Goal: Task Accomplishment & Management: Use online tool/utility

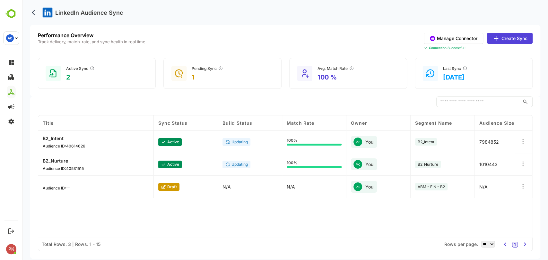
click at [507, 39] on button "Create Sync" at bounding box center [510, 38] width 46 height 11
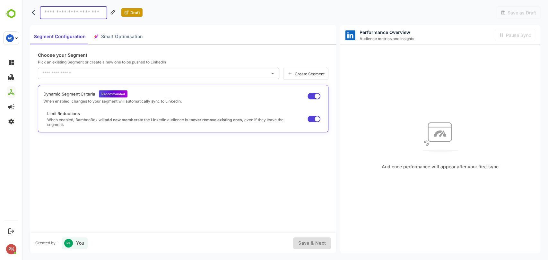
click at [150, 75] on input "text" at bounding box center [154, 73] width 226 height 10
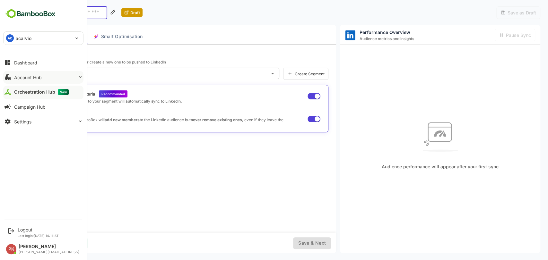
click at [26, 75] on div "Account Hub" at bounding box center [28, 77] width 28 height 5
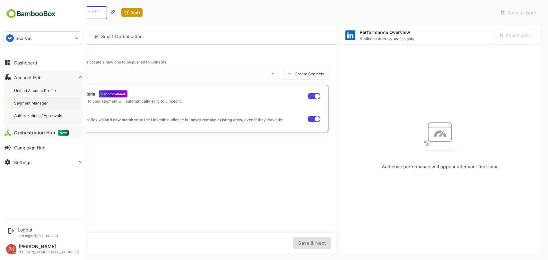
click at [32, 101] on div "Segment Manager" at bounding box center [31, 103] width 35 height 5
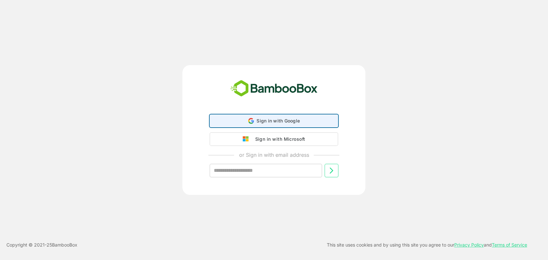
click at [278, 125] on div "Sign in with Google Sign in with Google. Opens in new tab" at bounding box center [274, 121] width 120 height 12
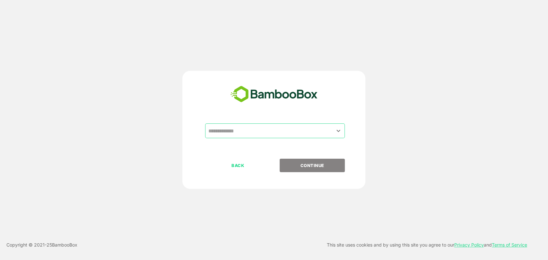
click at [236, 131] on input "text" at bounding box center [274, 131] width 137 height 12
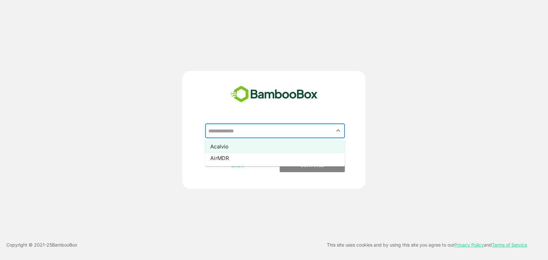
click at [228, 149] on li "Acalvio" at bounding box center [275, 147] width 140 height 12
type input "*******"
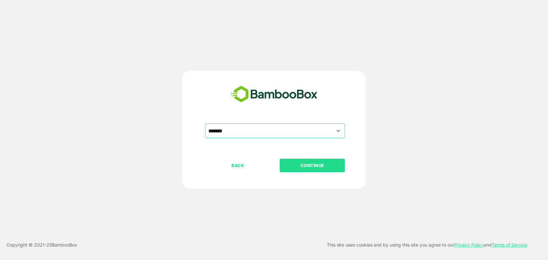
click at [320, 164] on p "CONTINUE" at bounding box center [312, 165] width 64 height 7
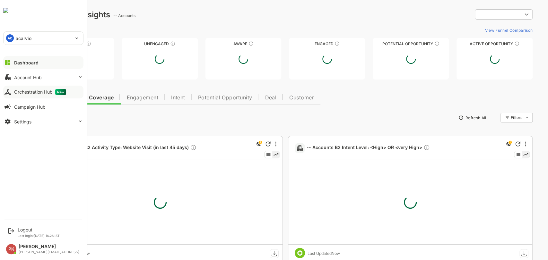
type input "*********"
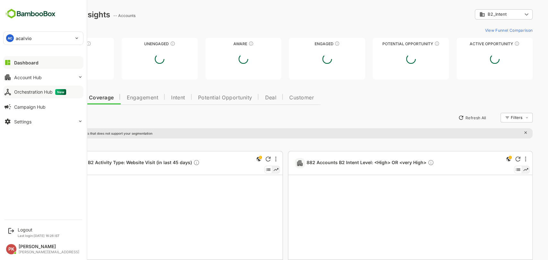
click at [20, 94] on div "Orchestration Hub New" at bounding box center [40, 92] width 52 height 6
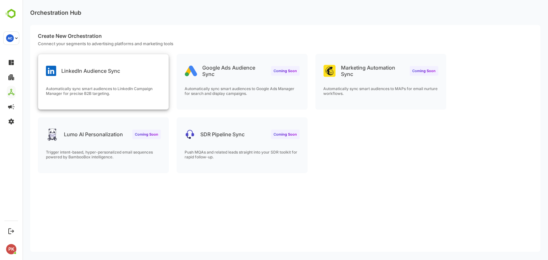
click at [79, 79] on div "LinkedIn Audience Sync Automatically sync smart audiences to LinkedIn Campaign …" at bounding box center [103, 81] width 130 height 55
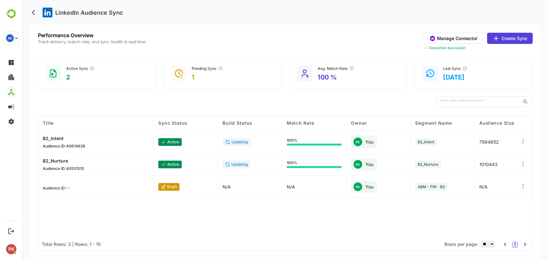
click at [507, 37] on button "Create Sync" at bounding box center [510, 38] width 46 height 11
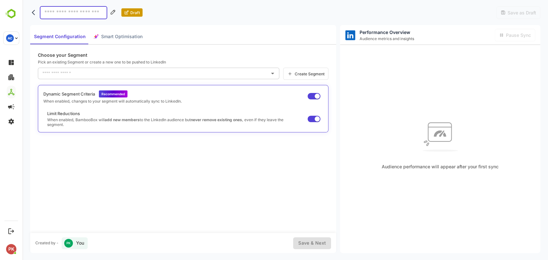
click at [128, 75] on input "text" at bounding box center [154, 73] width 226 height 10
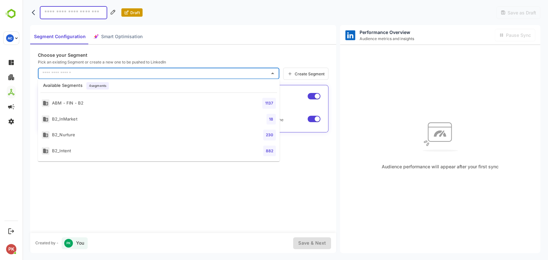
click at [111, 196] on div "Choose your Segment Pick an existing Segment or create a new one to be pushed t…" at bounding box center [183, 139] width 306 height 188
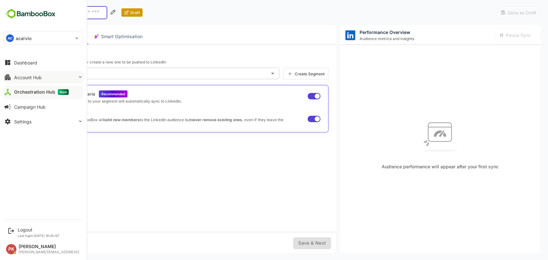
click at [23, 77] on div "Account Hub" at bounding box center [28, 77] width 28 height 5
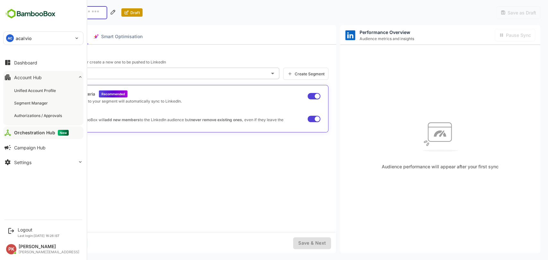
click at [28, 134] on div "Orchestration Hub New" at bounding box center [41, 133] width 55 height 6
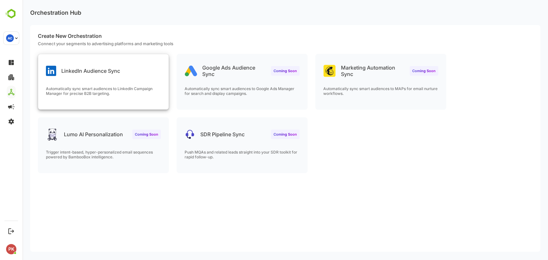
click at [140, 82] on div "LinkedIn Audience Sync Automatically sync smart audiences to LinkedIn Campaign …" at bounding box center [103, 81] width 130 height 55
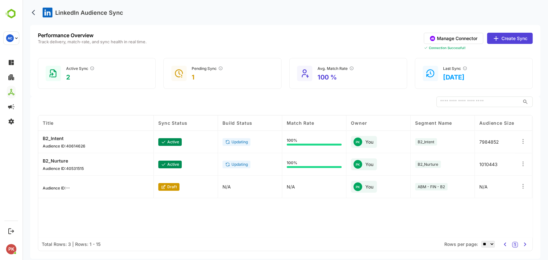
click at [508, 37] on button "Create Sync" at bounding box center [510, 38] width 46 height 11
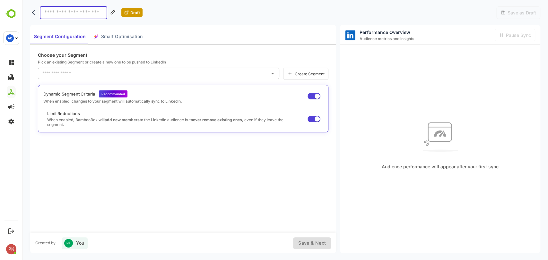
click at [172, 75] on input "text" at bounding box center [154, 73] width 226 height 10
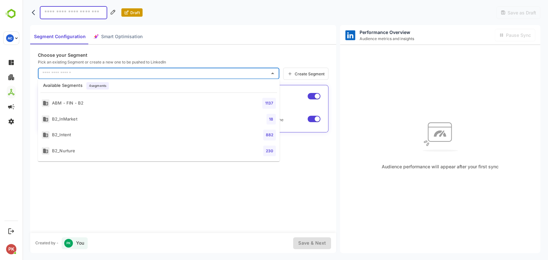
click at [150, 200] on div "Choose your Segment Pick an existing Segment or create a new one to be pushed t…" at bounding box center [183, 139] width 306 height 188
